Goal: Information Seeking & Learning: Learn about a topic

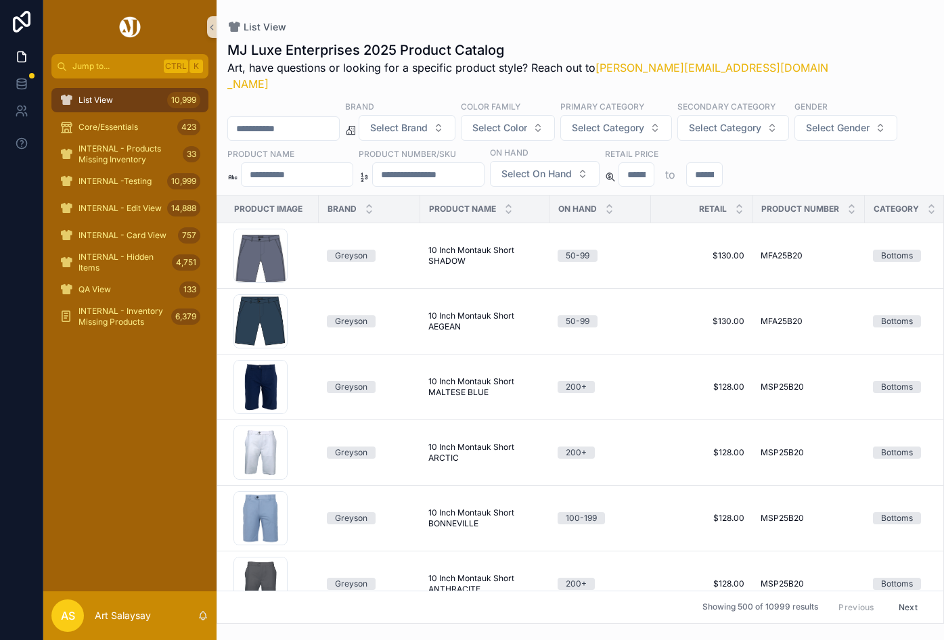
click at [298, 116] on div "scrollable content" at bounding box center [283, 128] width 112 height 24
click at [296, 119] on input "scrollable content" at bounding box center [283, 128] width 111 height 19
paste input "*********"
type input "*********"
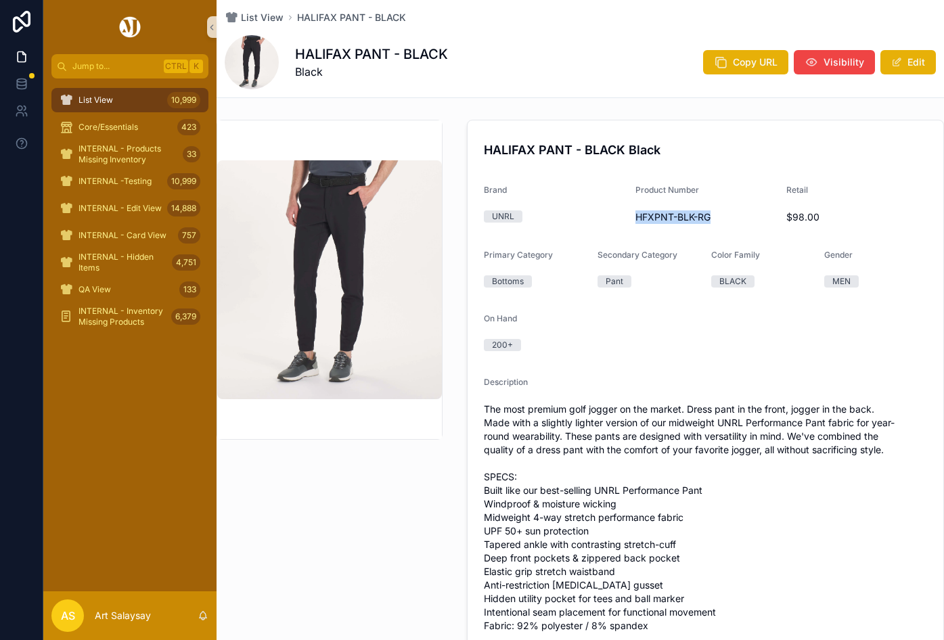
drag, startPoint x: 630, startPoint y: 218, endPoint x: 733, endPoint y: 221, distance: 102.9
click at [733, 221] on span "HFXPNT-BLK-RG" at bounding box center [706, 217] width 141 height 14
copy span "HFXPNT-BLK-RG"
click at [492, 149] on h4 "HALIFAX PANT - BLACK Black" at bounding box center [705, 150] width 443 height 18
drag, startPoint x: 485, startPoint y: 151, endPoint x: 658, endPoint y: 152, distance: 173.3
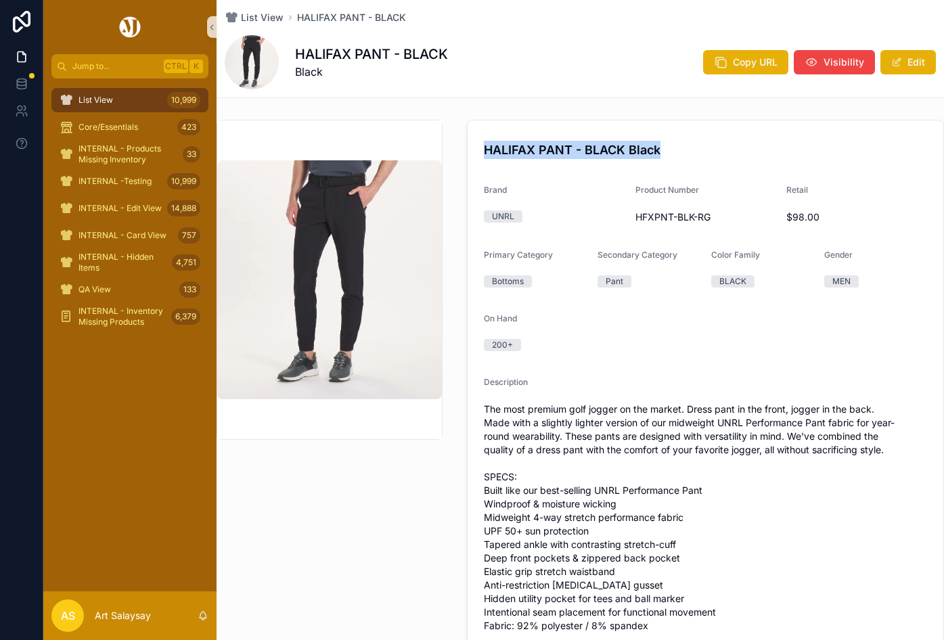
click at [658, 152] on h4 "HALIFAX PANT - BLACK Black" at bounding box center [705, 150] width 443 height 18
copy h4 "HALIFAX PANT - BLACK Black"
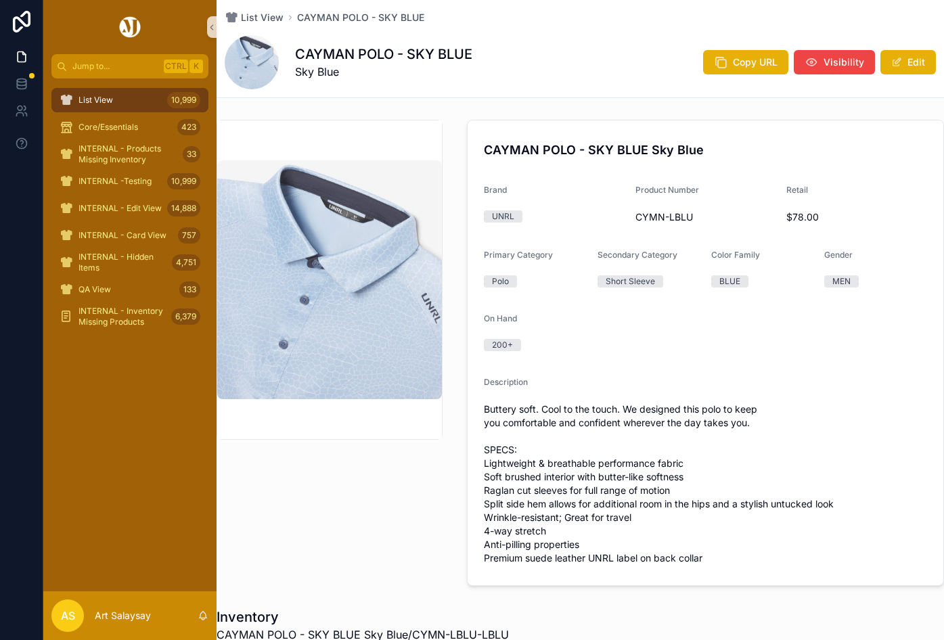
click at [625, 392] on div "Description" at bounding box center [705, 385] width 443 height 16
drag, startPoint x: 295, startPoint y: 54, endPoint x: 489, endPoint y: 53, distance: 193.6
click at [489, 53] on div "CAYMAN POLO - SKY BLUE Sky Blue Copy URL Visibility Edit" at bounding box center [580, 62] width 711 height 54
copy h1 "CAYMAN POLO - SKY BLUE"
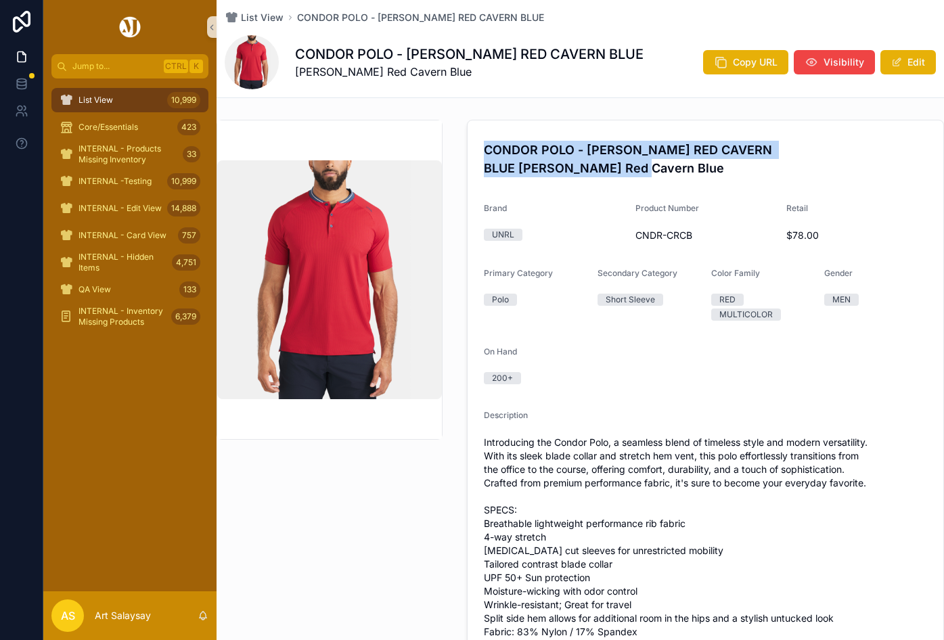
drag, startPoint x: 483, startPoint y: 150, endPoint x: 929, endPoint y: 151, distance: 446.0
click at [929, 151] on form "CONDOR POLO - CARMINE RED CAVERN BLUE Carmine Red Cavern Blue Brand UNRL Produc…" at bounding box center [706, 389] width 476 height 539
copy h4 "CONDOR POLO - CARMINE RED CAVERN BLUE Carmine Red Cavern Blue"
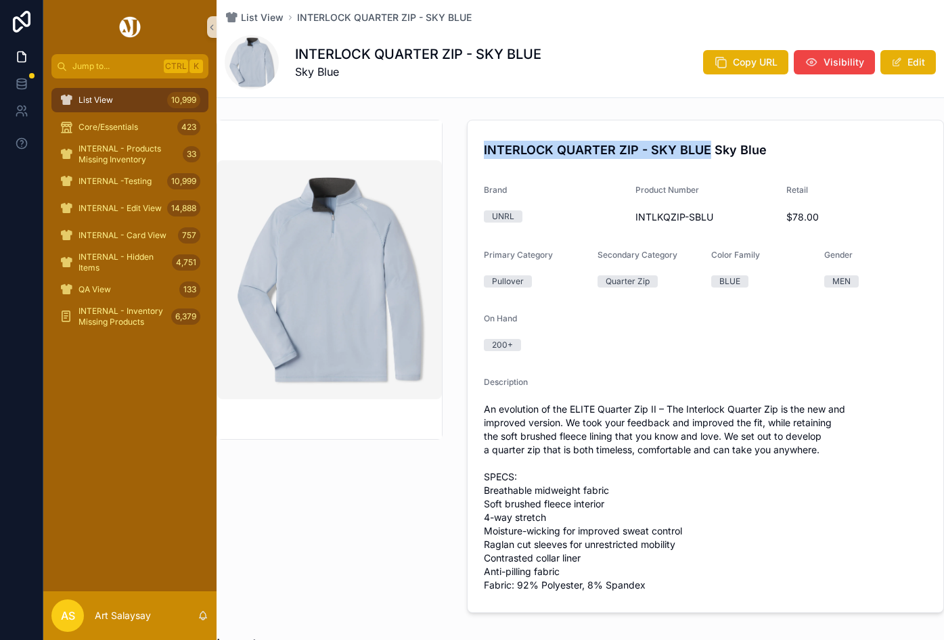
drag, startPoint x: 481, startPoint y: 149, endPoint x: 705, endPoint y: 158, distance: 224.2
click at [705, 158] on h4 "INTERLOCK QUARTER ZIP - SKY BLUE Sky Blue" at bounding box center [705, 150] width 443 height 18
copy h4 "INTERLOCK QUARTER ZIP - SKY BLUE"
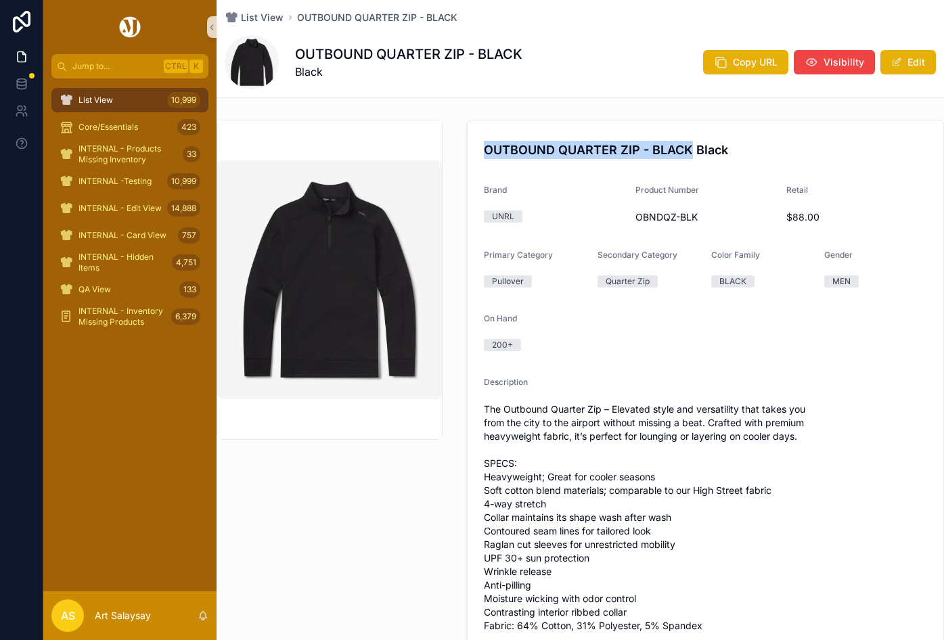
drag, startPoint x: 481, startPoint y: 151, endPoint x: 688, endPoint y: 153, distance: 207.1
click at [688, 153] on h4 "OUTBOUND QUARTER ZIP - BLACK Black" at bounding box center [705, 150] width 443 height 18
copy h4 "OUTBOUND QUARTER ZIP - BLACK"
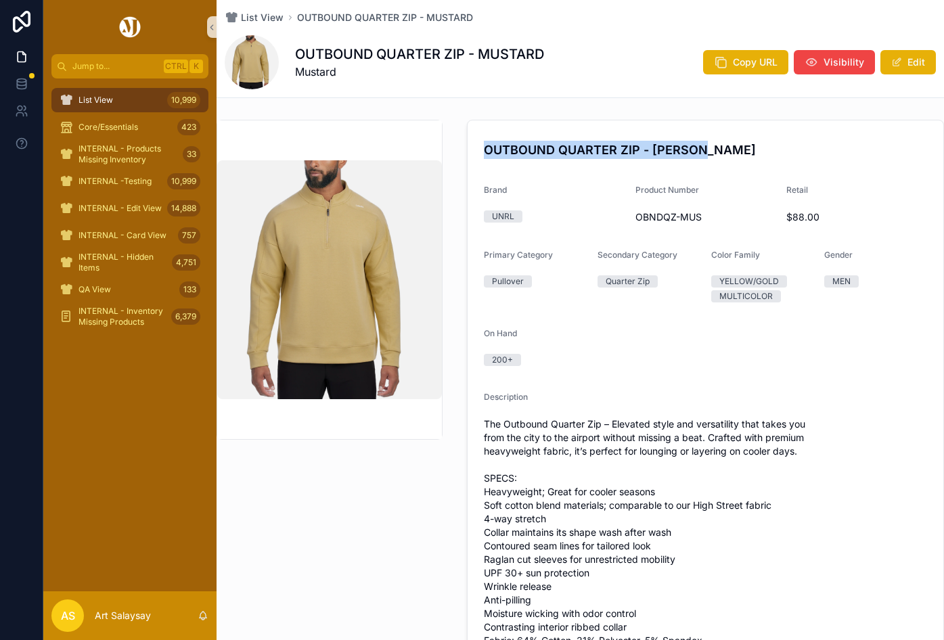
drag, startPoint x: 479, startPoint y: 146, endPoint x: 709, endPoint y: 155, distance: 229.6
click at [709, 155] on form "OUTBOUND QUARTER ZIP - MUSTARD Mustard Brand UNRL Product Number OBNDQZ-MUS Ret…" at bounding box center [706, 394] width 476 height 548
copy h4 "OUTBOUND QUARTER ZIP - MUSTARD"
